Goal: Task Accomplishment & Management: Complete application form

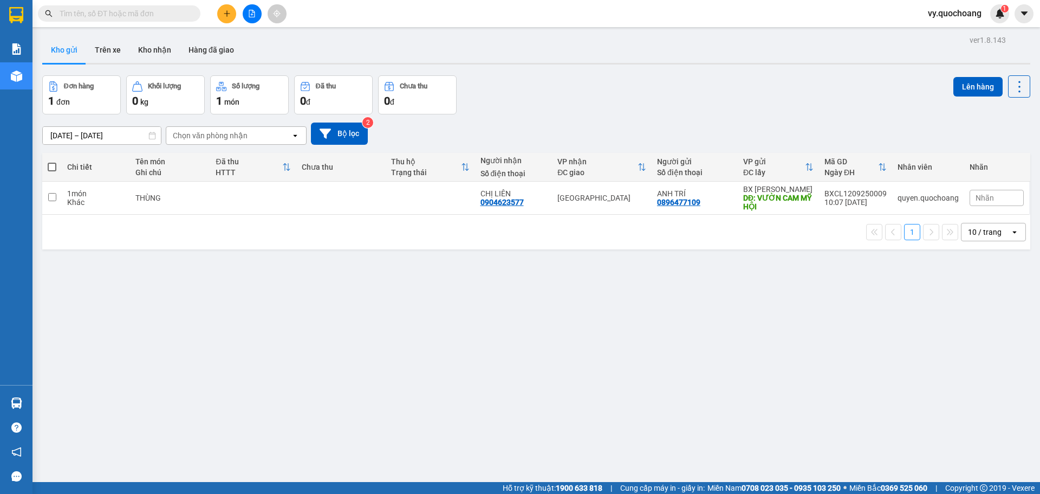
click at [230, 13] on icon "plus" at bounding box center [227, 14] width 8 height 8
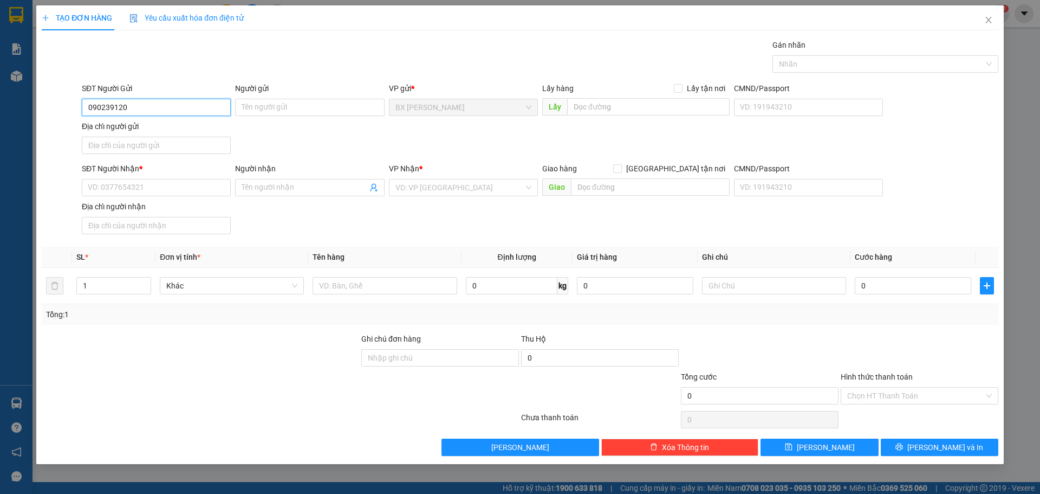
type input "0902391200"
click at [183, 133] on div "0902391200 - LÊ KHÁNH CƯỜNG" at bounding box center [156, 129] width 136 height 12
type input "LÊ KHÁNH CƯỜNG"
type input "0902391200"
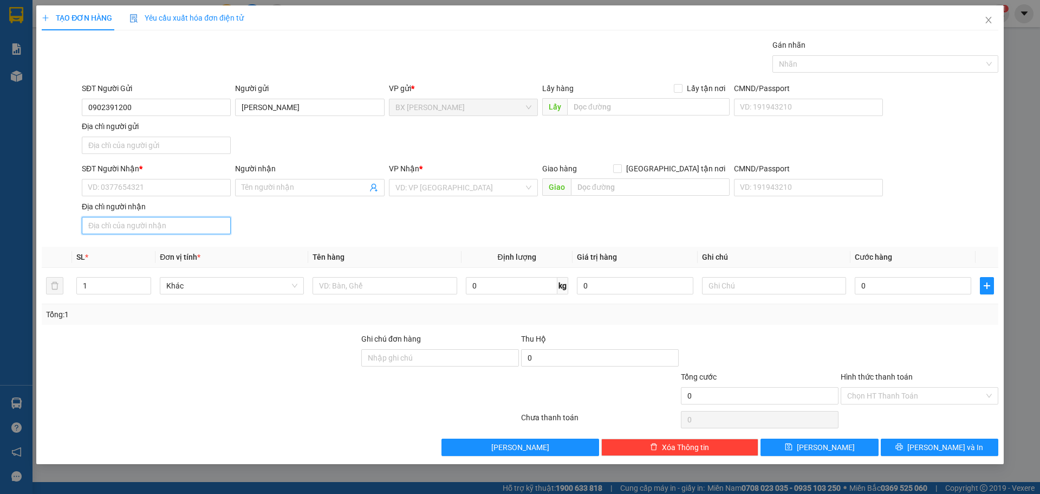
click at [185, 227] on input "Địa chỉ người nhận" at bounding box center [156, 225] width 149 height 17
click at [185, 187] on input "SĐT Người Nhận *" at bounding box center [156, 187] width 149 height 17
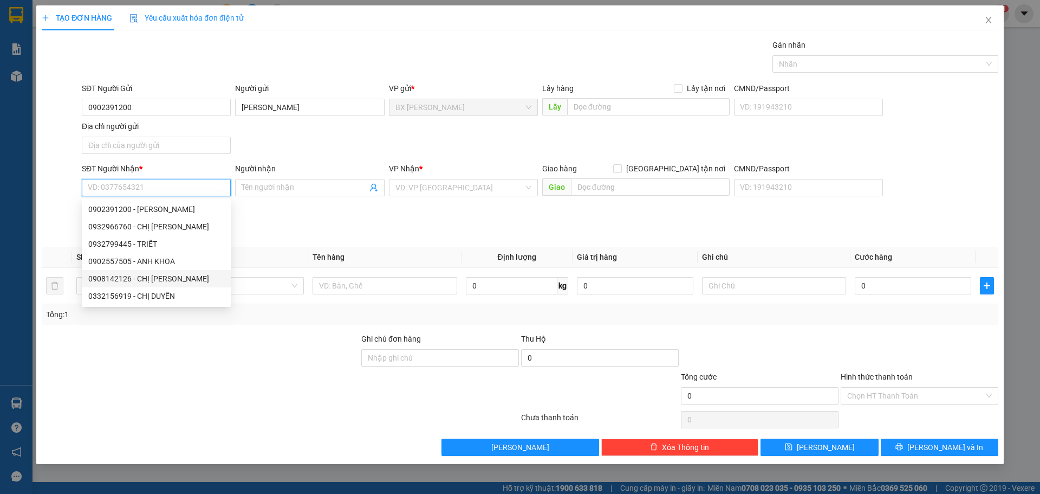
click at [176, 277] on div "0908142126 - CHỊ DUNG" at bounding box center [156, 279] width 136 height 12
type input "0908142126"
type input "CHỊ DUNG"
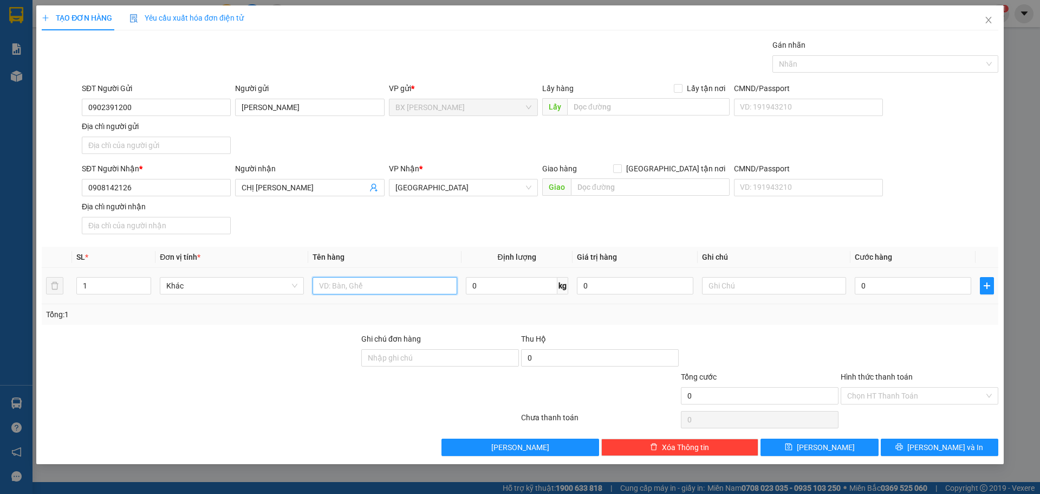
click at [354, 277] on input "text" at bounding box center [385, 285] width 144 height 17
type input "ÓN·"
drag, startPoint x: 372, startPoint y: 274, endPoint x: 296, endPoint y: 295, distance: 78.6
click at [296, 295] on tr "1 Khác ÓN· 0 kg 0 0" at bounding box center [520, 286] width 957 height 36
drag, startPoint x: 353, startPoint y: 281, endPoint x: 257, endPoint y: 287, distance: 95.5
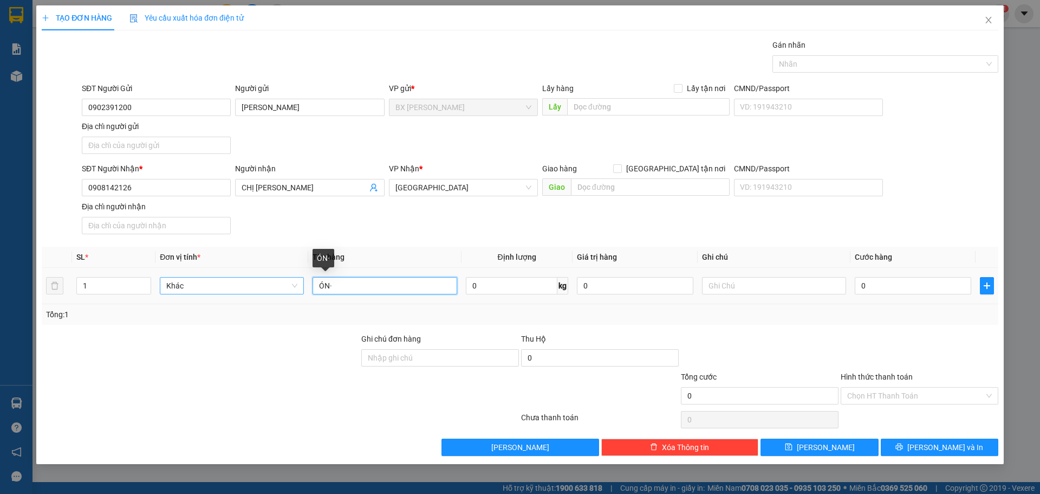
click at [257, 287] on tr "1 Khác ÓN· 0 kg 0 0" at bounding box center [520, 286] width 957 height 36
click at [144, 288] on icon "down" at bounding box center [146, 289] width 4 height 4
click at [130, 284] on input "1" at bounding box center [114, 285] width 74 height 16
type input "3"
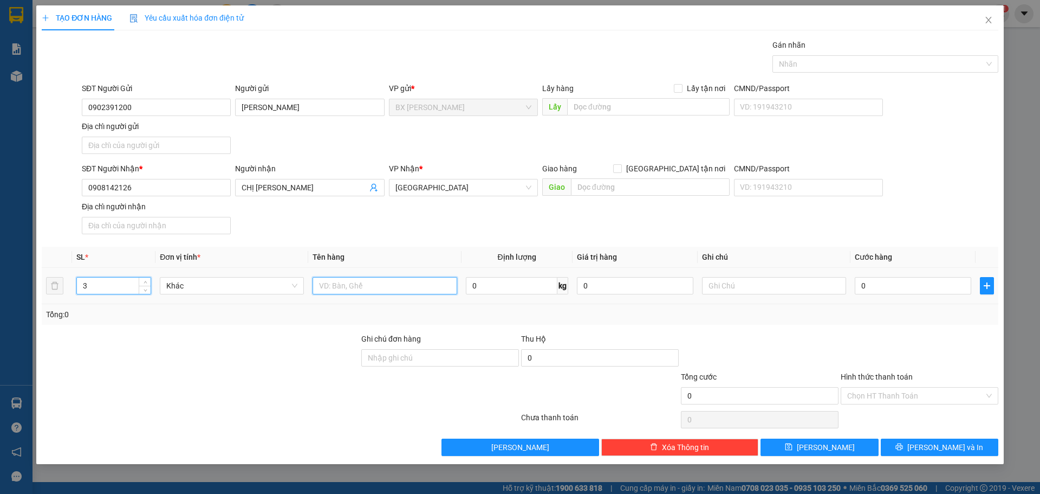
click at [354, 283] on input "text" at bounding box center [385, 285] width 144 height 17
click at [354, 283] on input "MÓN·" at bounding box center [385, 285] width 144 height 17
type input "MÓN"
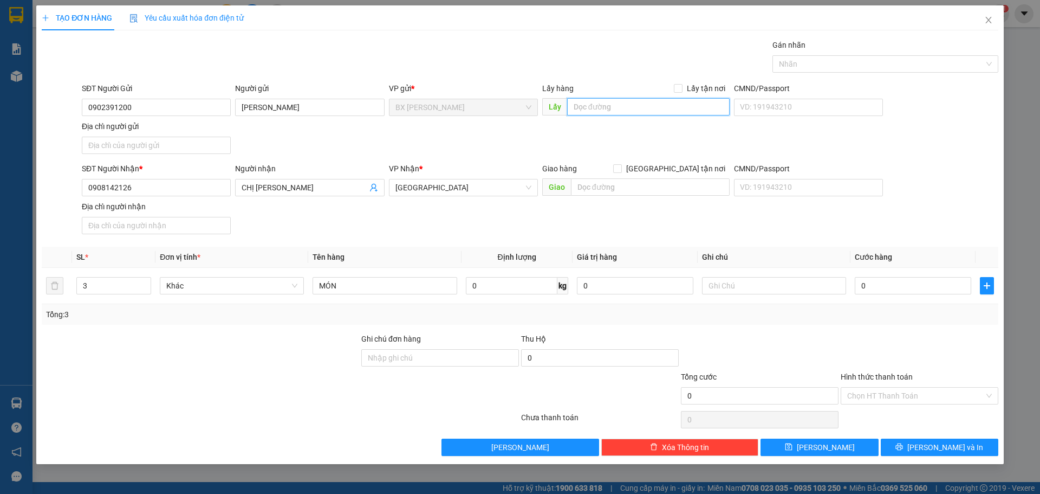
click at [590, 108] on input "text" at bounding box center [648, 106] width 163 height 17
click at [697, 107] on input "CF PHA MÁY·" at bounding box center [648, 106] width 163 height 17
type input "CF PHA MÁY"
click at [792, 448] on icon "save" at bounding box center [788, 446] width 7 height 7
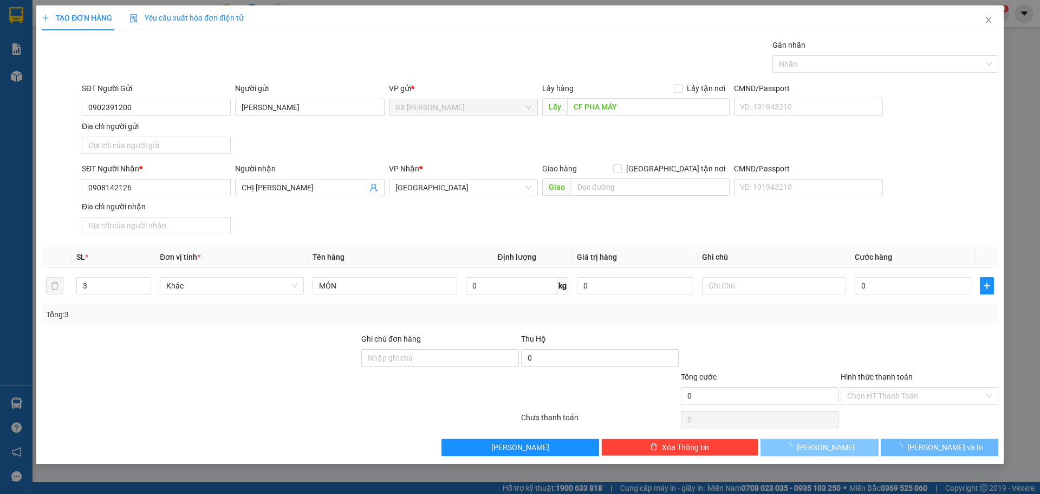
type input "1"
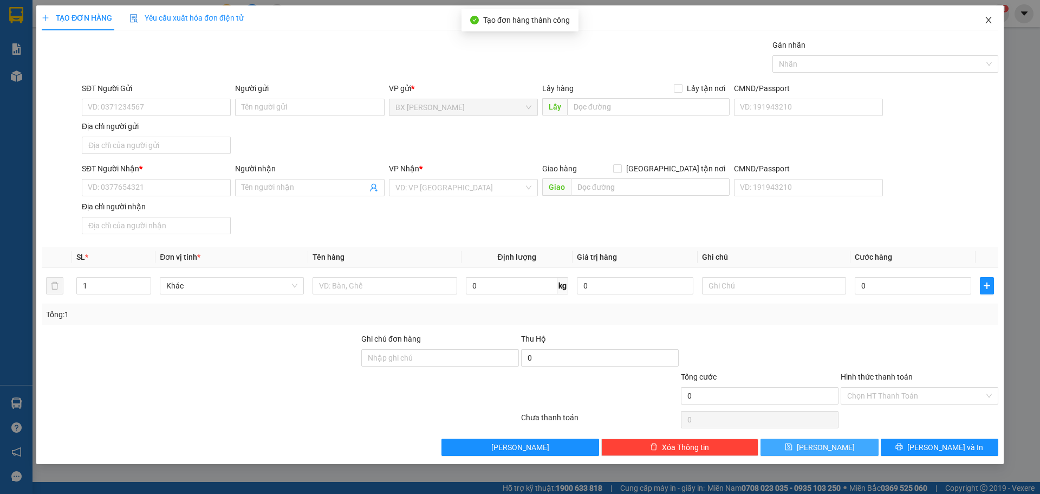
click at [987, 25] on span "Close" at bounding box center [989, 20] width 30 height 30
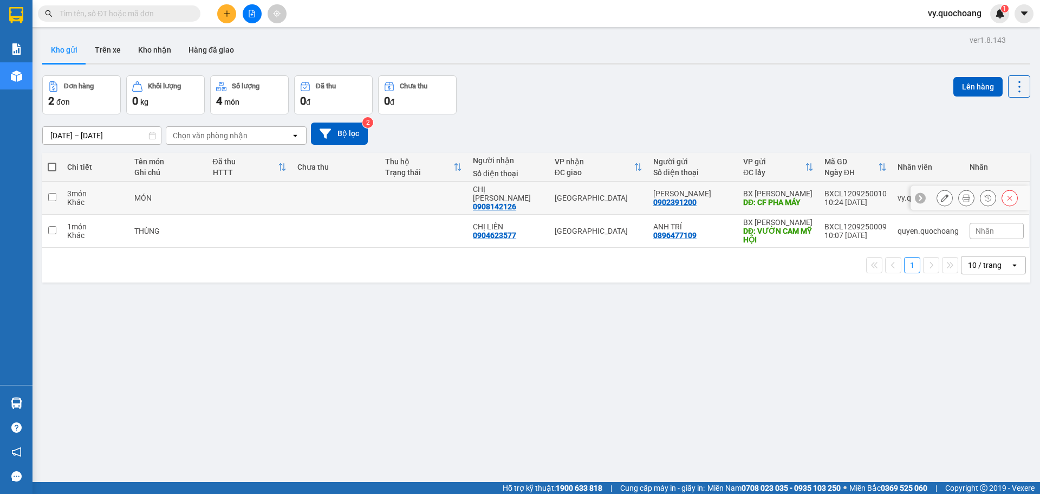
click at [941, 194] on icon at bounding box center [945, 198] width 8 height 8
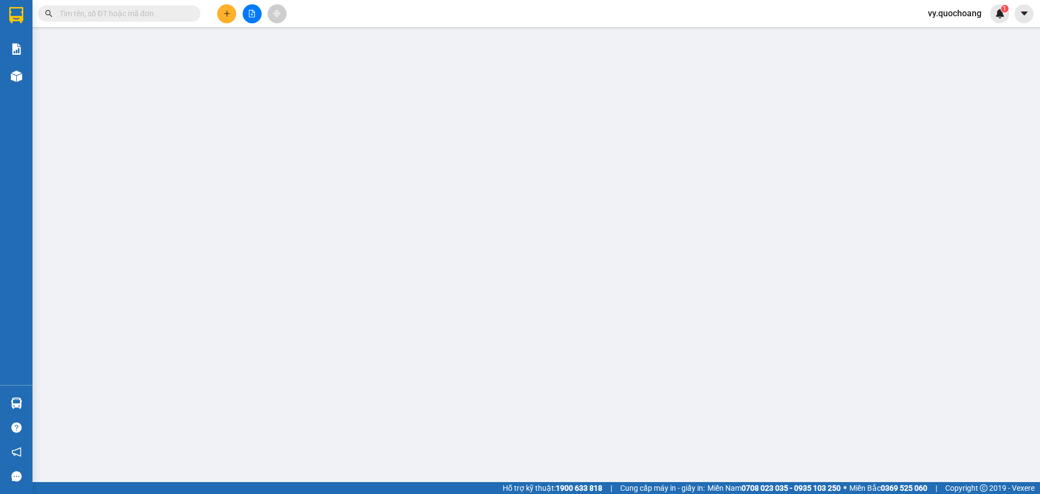
type input "0902391200"
type input "LÊ KHÁNH CƯỜNG"
type input "CF PHA MÁY"
type input "0908142126"
type input "CHỊ DUNG"
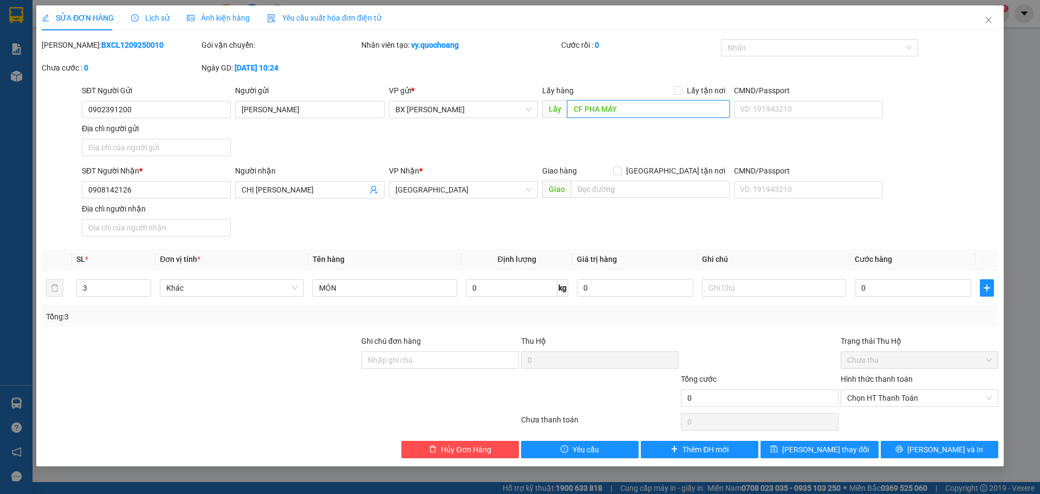
click at [627, 111] on input "CF PHA MÁY" at bounding box center [648, 108] width 163 height 17
click at [628, 111] on input "CF PHA MÁY" at bounding box center [648, 108] width 163 height 17
type input "CF PHA MÁY - ĐẦU CAO TỐC"
click at [903, 448] on icon "printer" at bounding box center [899, 448] width 7 height 7
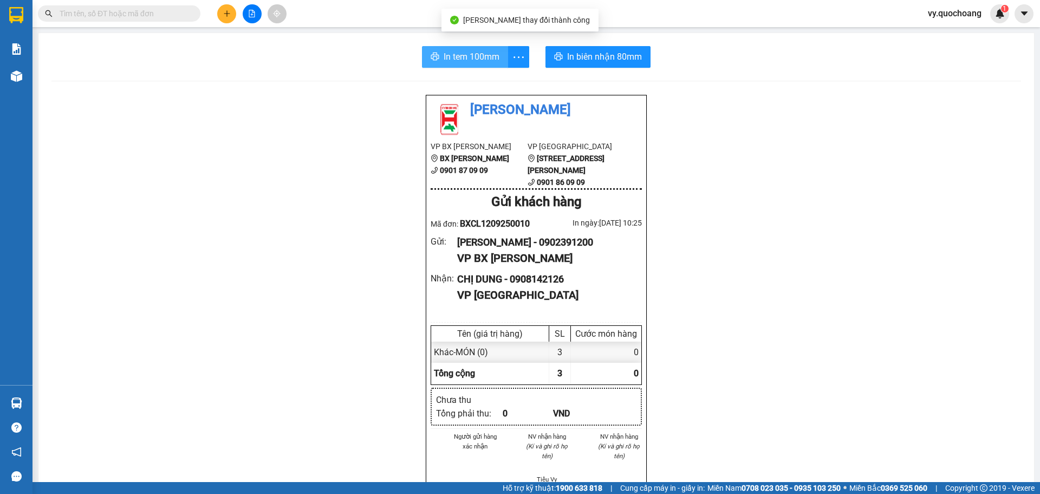
click at [463, 54] on span "In tem 100mm" at bounding box center [472, 57] width 56 height 14
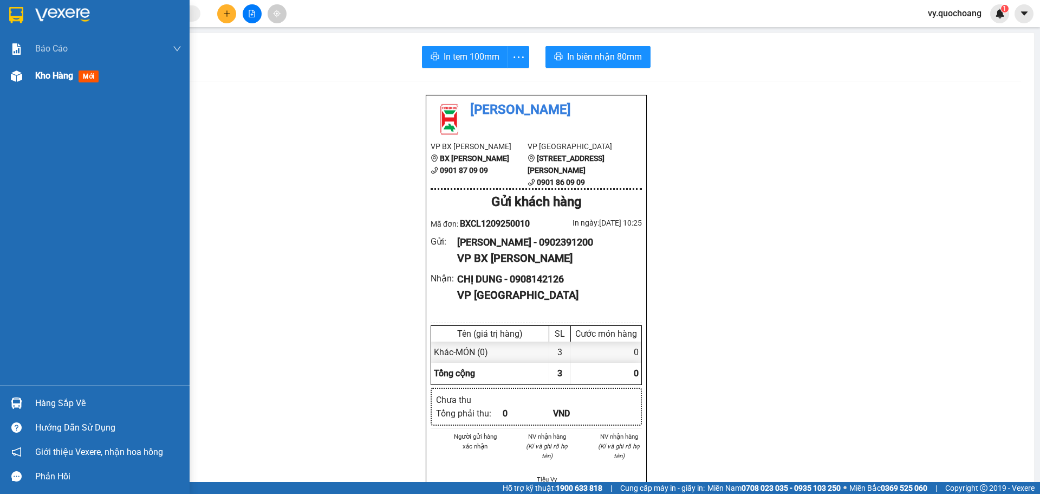
click at [45, 83] on div "Kho hàng mới" at bounding box center [108, 75] width 146 height 27
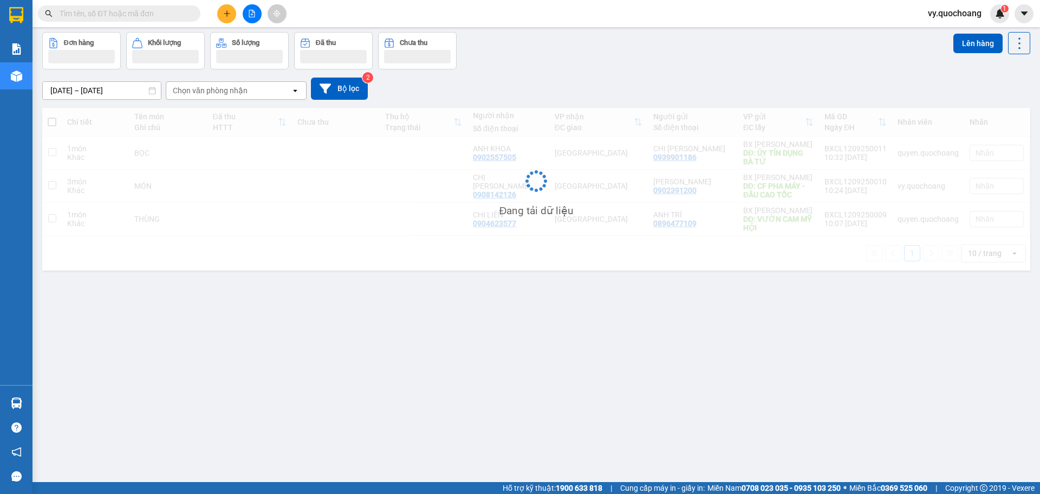
scroll to position [50, 0]
